Goal: Transaction & Acquisition: Purchase product/service

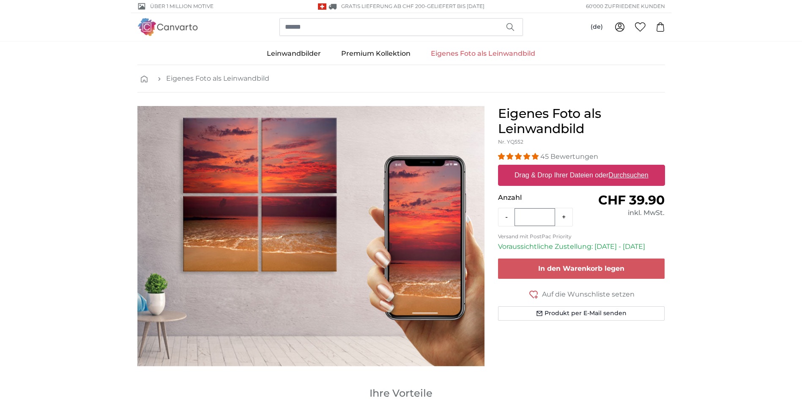
click at [602, 172] on label "Drag & Drop Ihrer Dateien oder Durchsuchen" at bounding box center [581, 175] width 141 height 17
click at [602, 167] on input "Drag & Drop Ihrer Dateien oder Durchsuchen" at bounding box center [581, 166] width 167 height 3
click at [573, 172] on label "Drag & Drop Ihrer Dateien oder Durchsuchen" at bounding box center [581, 175] width 141 height 17
click at [573, 167] on input "Drag & Drop Ihrer Dateien oder Durchsuchen" at bounding box center [581, 166] width 167 height 3
type input "**********"
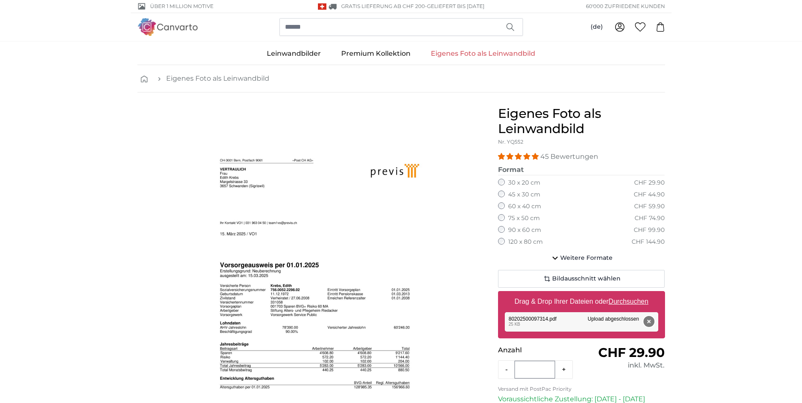
click at [650, 321] on button "Entfernen" at bounding box center [648, 321] width 11 height 11
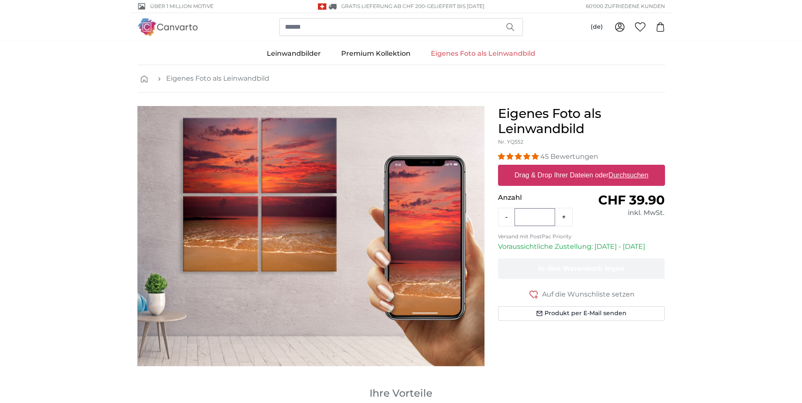
click at [548, 185] on div "Drag & Drop Ihrer Dateien oder Durchsuchen" at bounding box center [581, 175] width 167 height 21
click at [498, 165] on input "Drag & Drop Ihrer Dateien oder Durchsuchen" at bounding box center [581, 166] width 167 height 3
click at [520, 176] on label "Drag & Drop Ihrer Dateien oder Durchsuchen" at bounding box center [581, 175] width 141 height 17
click at [520, 167] on input "Drag & Drop Ihrer Dateien oder Durchsuchen" at bounding box center [581, 166] width 167 height 3
type input "**********"
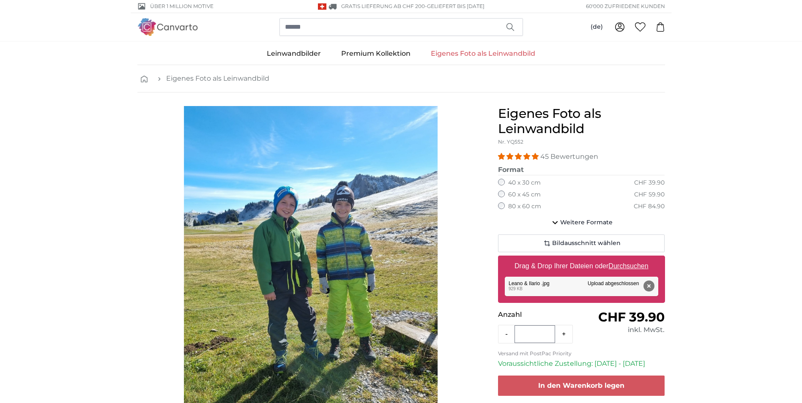
click at [405, 235] on img "1 of 1" at bounding box center [311, 275] width 254 height 338
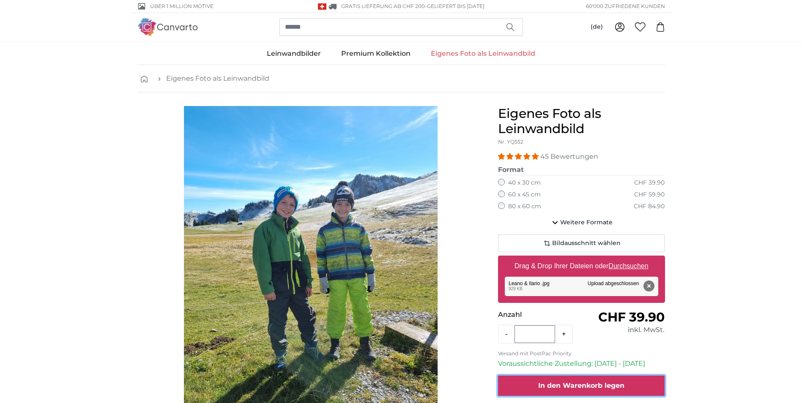
click at [625, 384] on button "In den Warenkorb legen" at bounding box center [581, 386] width 167 height 20
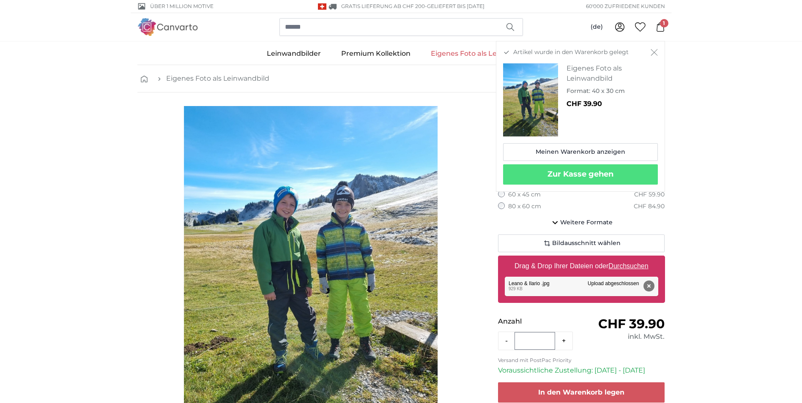
click at [626, 264] on u "Durchsuchen" at bounding box center [628, 266] width 40 height 7
click at [626, 258] on input "Drag & Drop Ihrer Dateien oder Durchsuchen" at bounding box center [581, 257] width 167 height 3
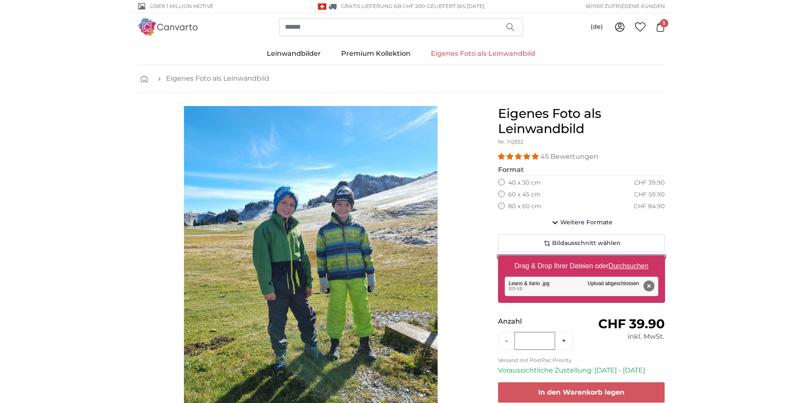
type input "**********"
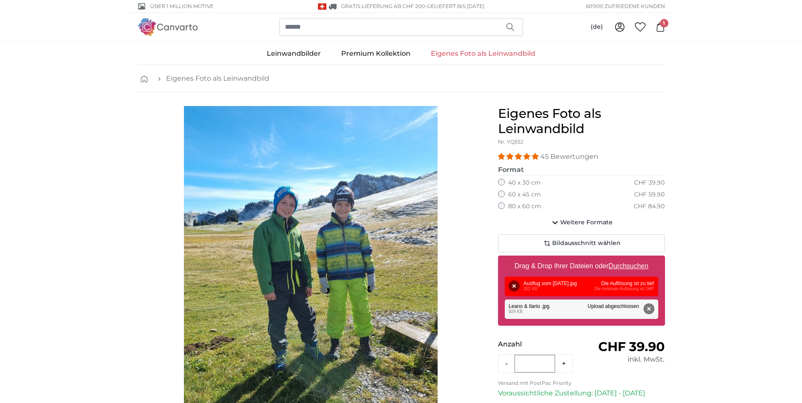
click at [651, 307] on button "Entfernen" at bounding box center [648, 309] width 11 height 11
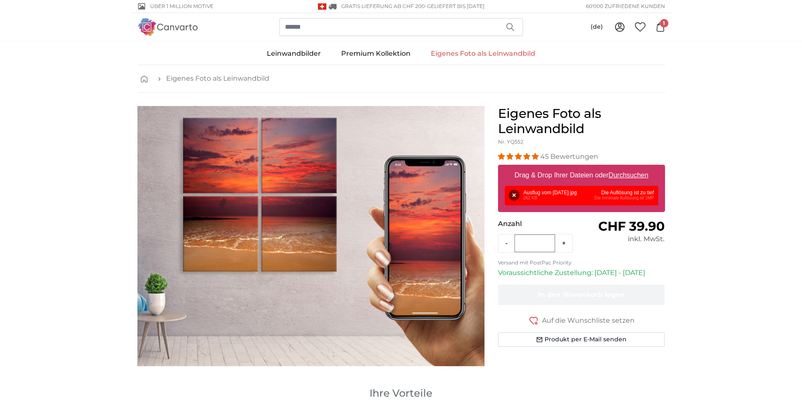
click at [625, 172] on u "Durchsuchen" at bounding box center [628, 175] width 40 height 7
click at [625, 167] on input "Drag & Drop Ihrer Dateien oder Durchsuchen" at bounding box center [581, 166] width 167 height 3
type input "**********"
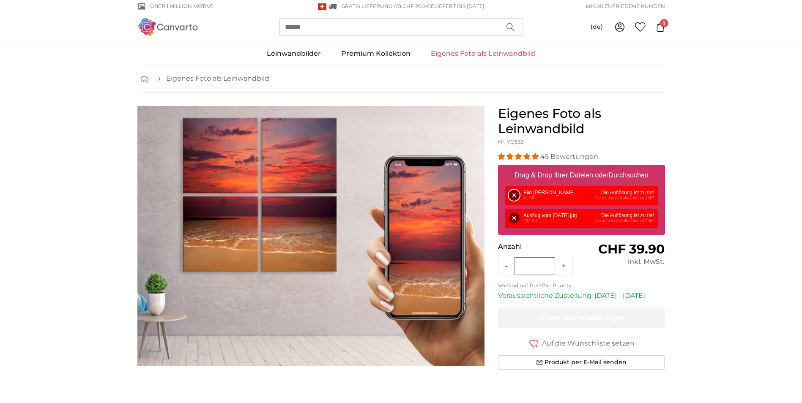
click at [514, 193] on button "Entfernen" at bounding box center [514, 195] width 11 height 11
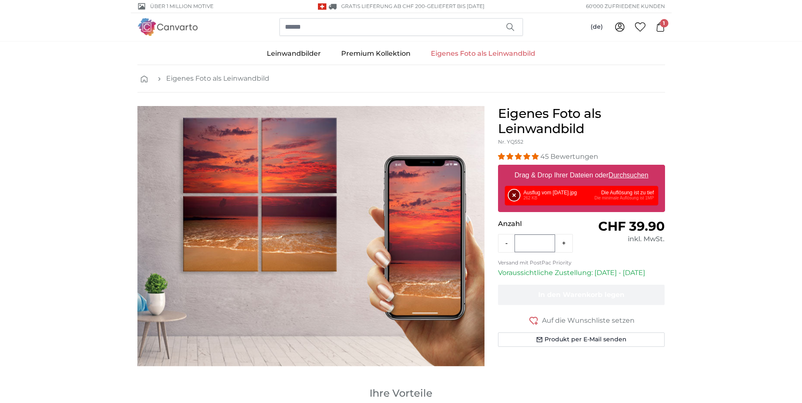
click at [514, 197] on button "Entfernen" at bounding box center [514, 195] width 11 height 11
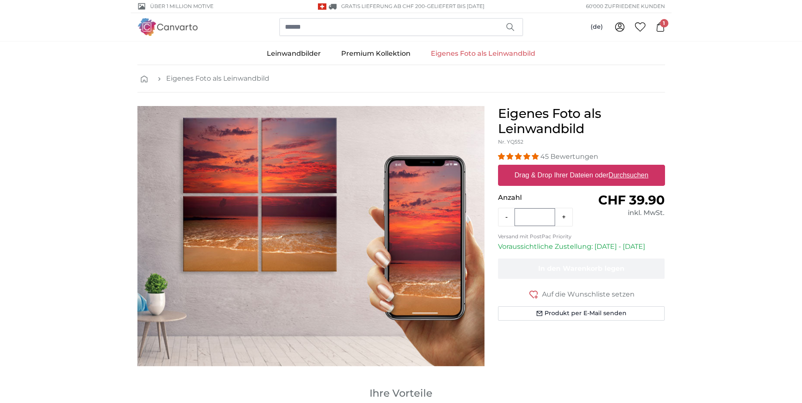
click at [550, 172] on label "Drag & Drop Ihrer Dateien oder Durchsuchen" at bounding box center [581, 175] width 141 height 17
click at [550, 167] on input "Drag & Drop Ihrer Dateien oder Durchsuchen" at bounding box center [581, 166] width 167 height 3
type input "**********"
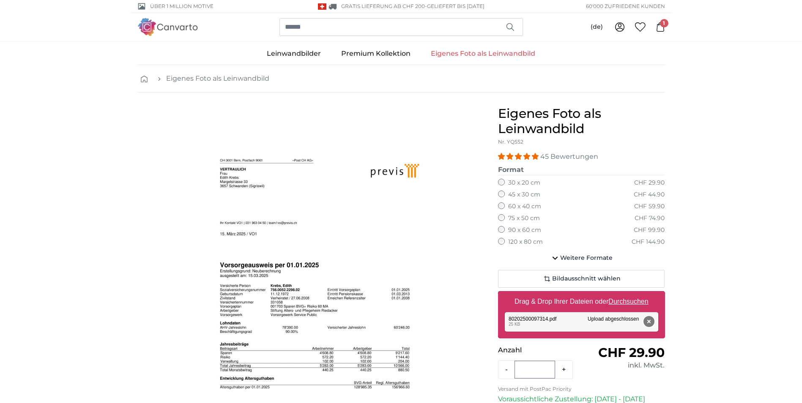
click at [650, 318] on button "Entfernen" at bounding box center [648, 321] width 11 height 11
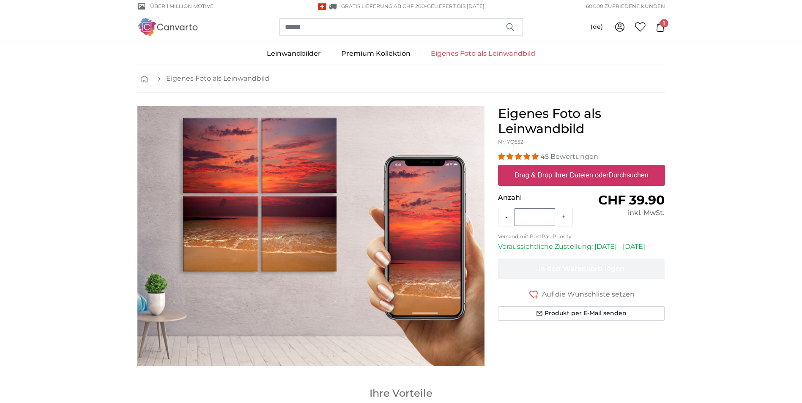
click at [658, 27] on icon at bounding box center [660, 26] width 9 height 9
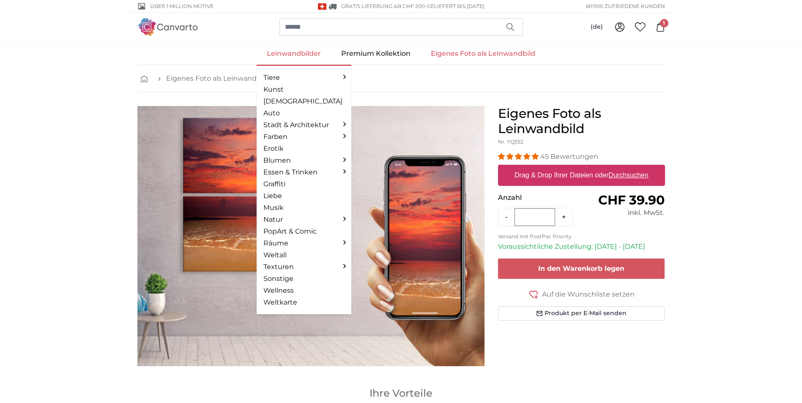
click at [306, 56] on link "Leinwandbilder" at bounding box center [294, 54] width 74 height 22
